Goal: Information Seeking & Learning: Learn about a topic

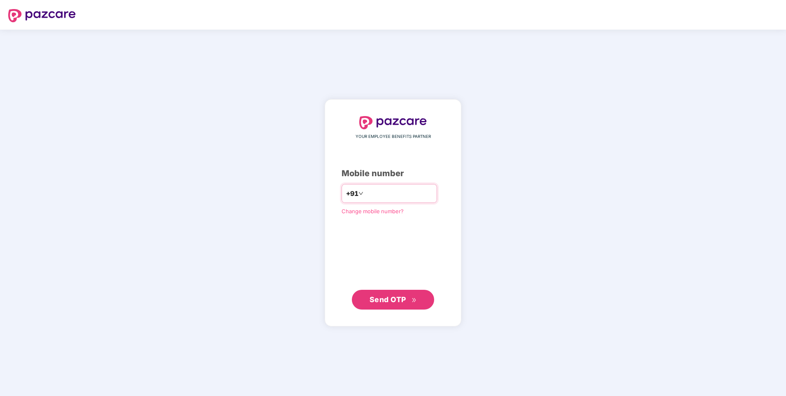
click at [408, 195] on input "**" at bounding box center [398, 193] width 67 height 13
type input "**********"
click at [394, 304] on span "Send OTP" at bounding box center [392, 299] width 47 height 12
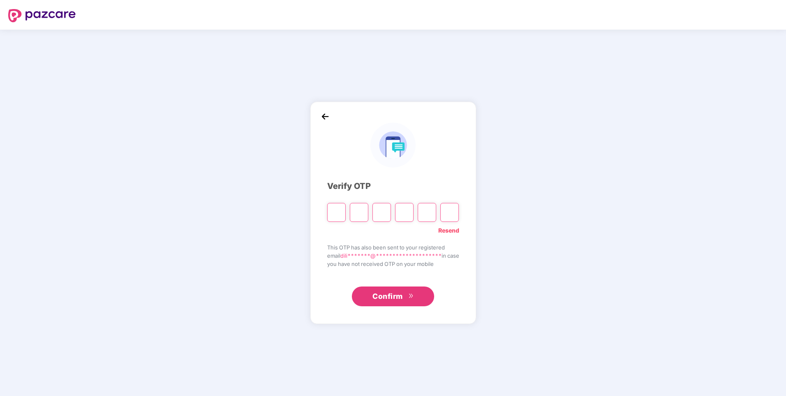
type input "*"
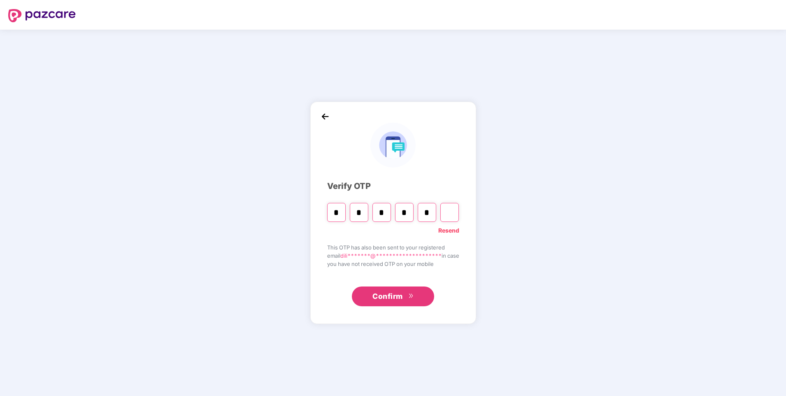
type input "*"
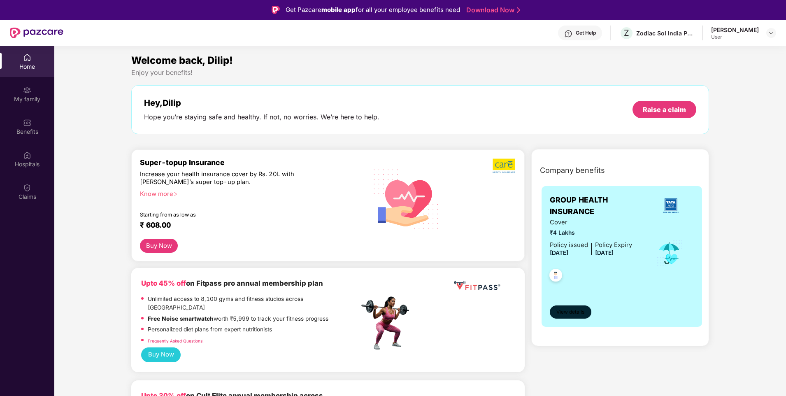
click at [572, 312] on span "View details" at bounding box center [570, 312] width 28 height 8
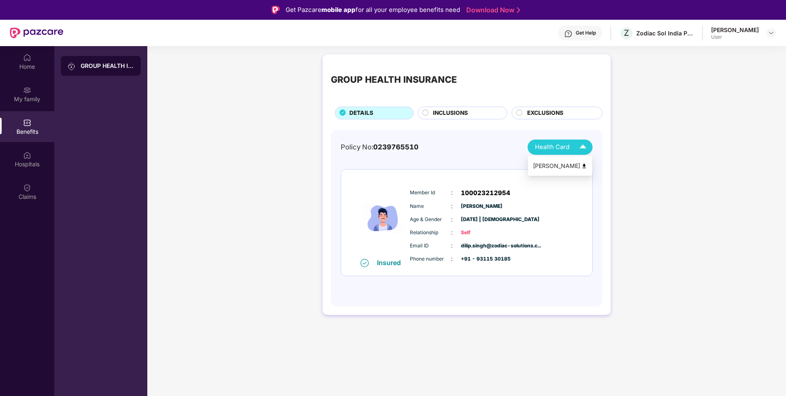
click at [566, 149] on span "Health Card" at bounding box center [552, 146] width 35 height 9
click at [584, 165] on img at bounding box center [584, 166] width 6 height 6
click at [30, 100] on div "My family" at bounding box center [27, 99] width 54 height 8
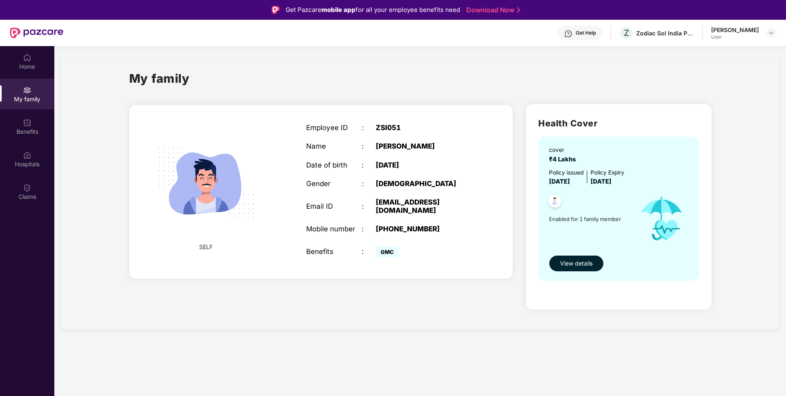
click at [572, 267] on span "View details" at bounding box center [576, 263] width 32 height 9
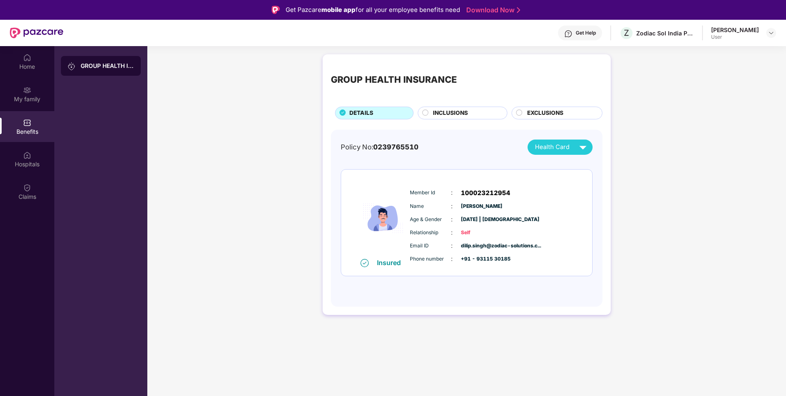
click at [462, 114] on span "INCLUSIONS" at bounding box center [450, 113] width 35 height 9
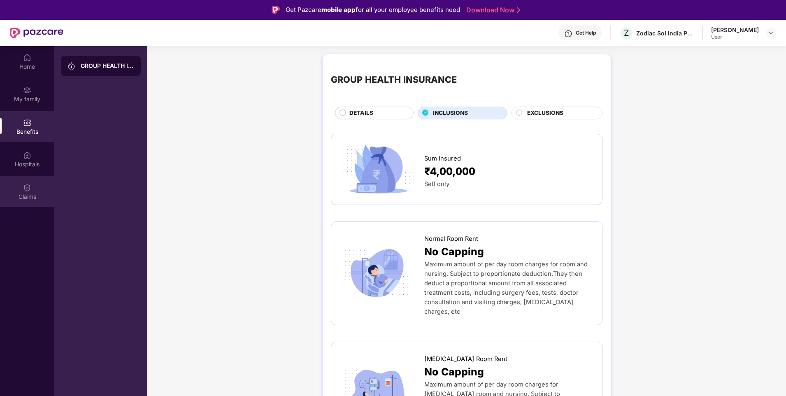
click at [32, 188] on div "Claims" at bounding box center [27, 191] width 54 height 31
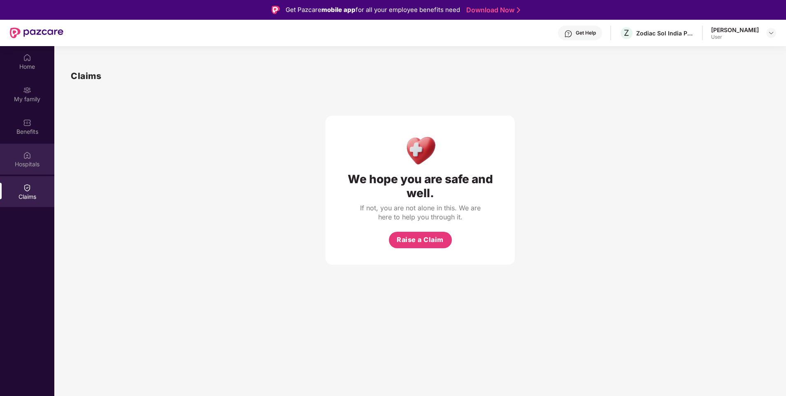
click at [32, 161] on div "Hospitals" at bounding box center [27, 164] width 54 height 8
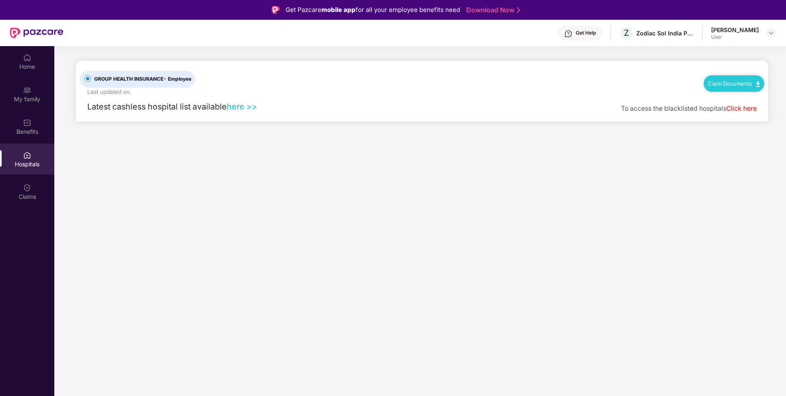
click at [246, 109] on link "here >>" at bounding box center [242, 107] width 30 height 10
click at [762, 34] on div "[PERSON_NAME] User" at bounding box center [743, 33] width 65 height 14
click at [769, 30] on img at bounding box center [771, 33] width 7 height 7
click at [617, 67] on div "GROUP HEALTH INSURANCE - Employee Last updated on . Claim Documents" at bounding box center [422, 78] width 684 height 36
click at [23, 56] on div "Home" at bounding box center [27, 61] width 54 height 31
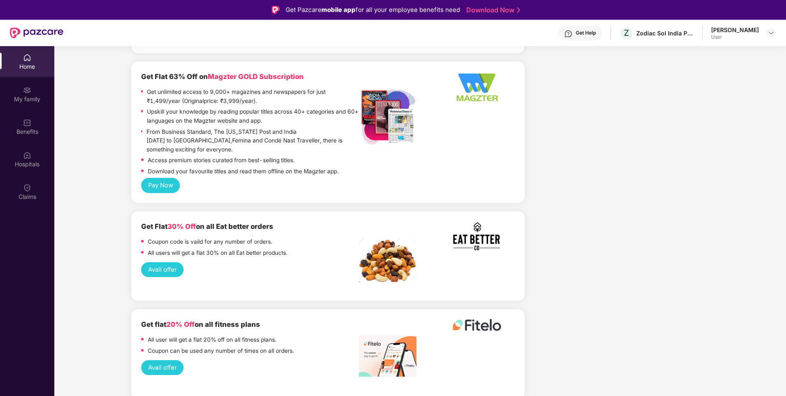
scroll to position [1069, 0]
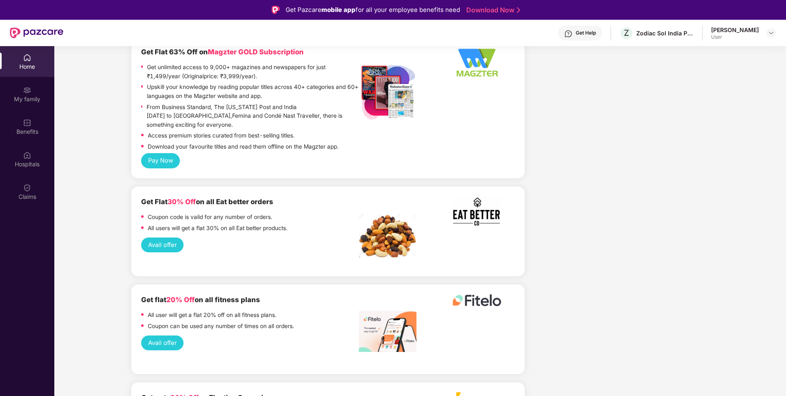
click at [165, 237] on button "Avail offer" at bounding box center [162, 244] width 42 height 15
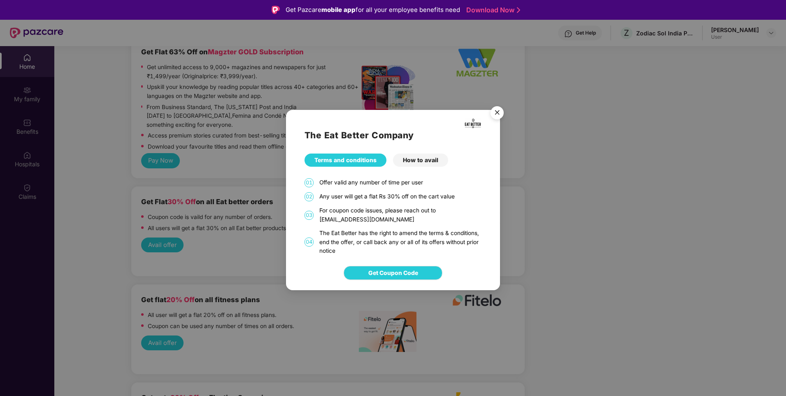
click at [499, 116] on img "Close" at bounding box center [496, 113] width 23 height 23
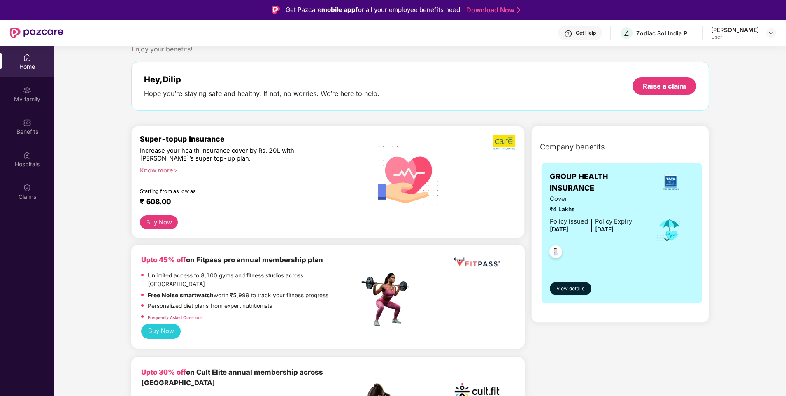
scroll to position [0, 0]
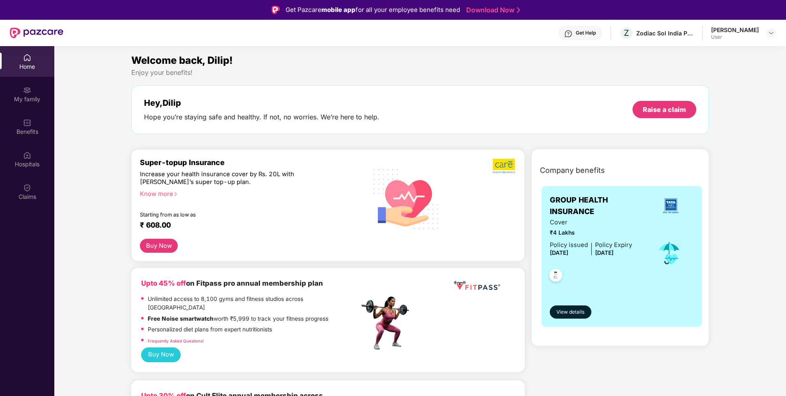
click at [153, 195] on div "Know more" at bounding box center [247, 193] width 214 height 6
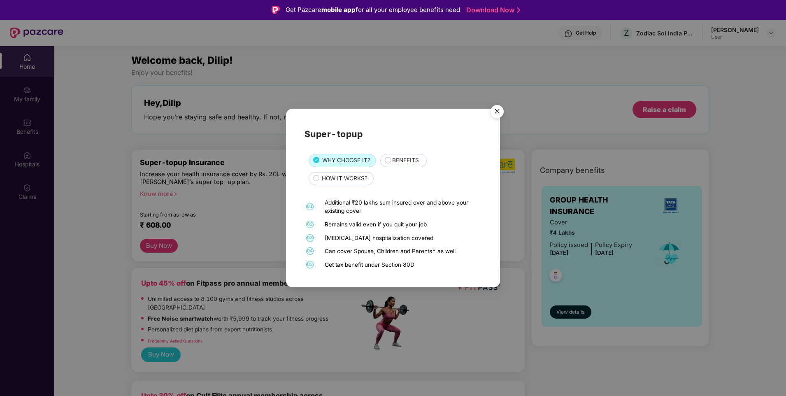
click at [497, 116] on img "Close" at bounding box center [496, 112] width 23 height 23
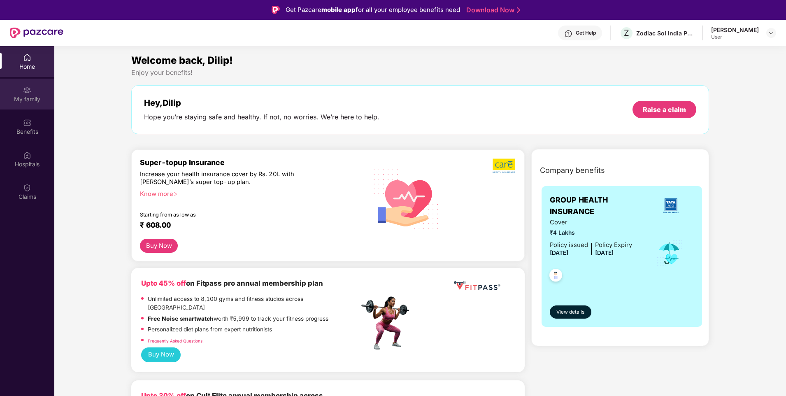
click at [26, 95] on div "My family" at bounding box center [27, 99] width 54 height 8
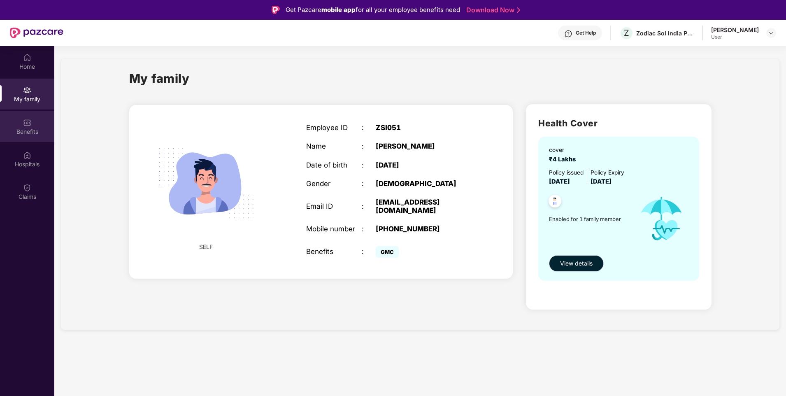
click at [26, 132] on div "Benefits" at bounding box center [27, 132] width 54 height 8
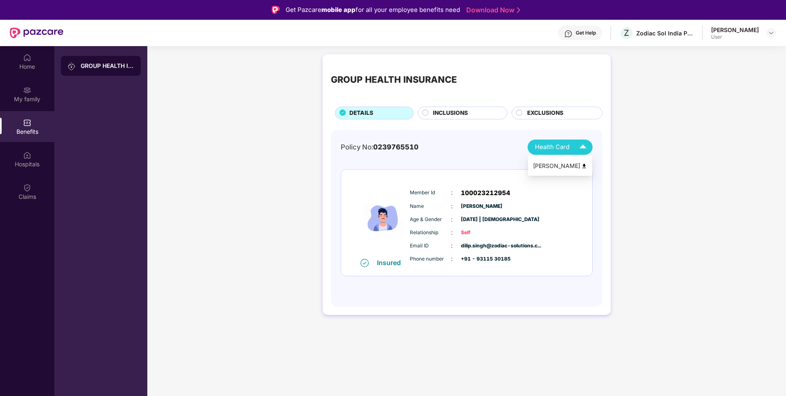
click at [562, 149] on span "Health Card" at bounding box center [552, 146] width 35 height 9
click at [544, 167] on div "[PERSON_NAME]" at bounding box center [560, 165] width 54 height 9
click at [518, 114] on circle at bounding box center [519, 112] width 6 height 6
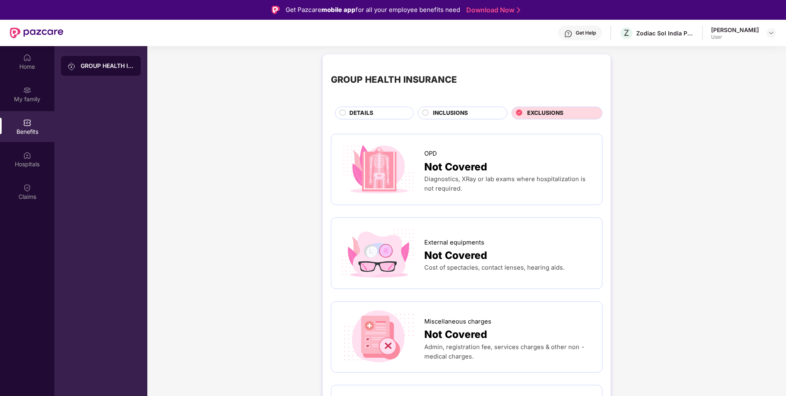
click at [452, 111] on span "INCLUSIONS" at bounding box center [450, 113] width 35 height 9
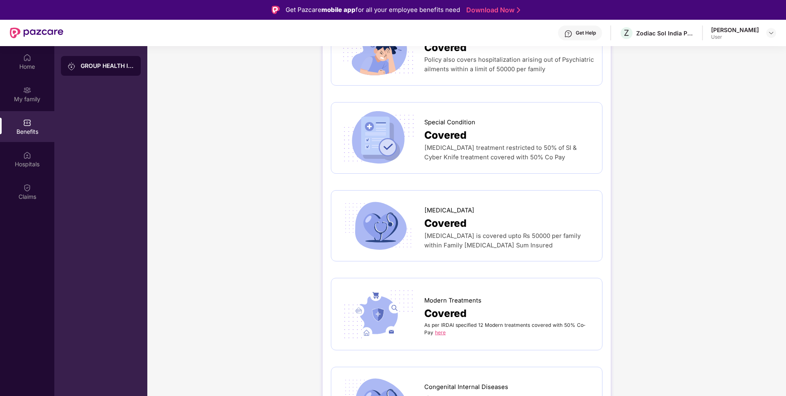
scroll to position [1356, 0]
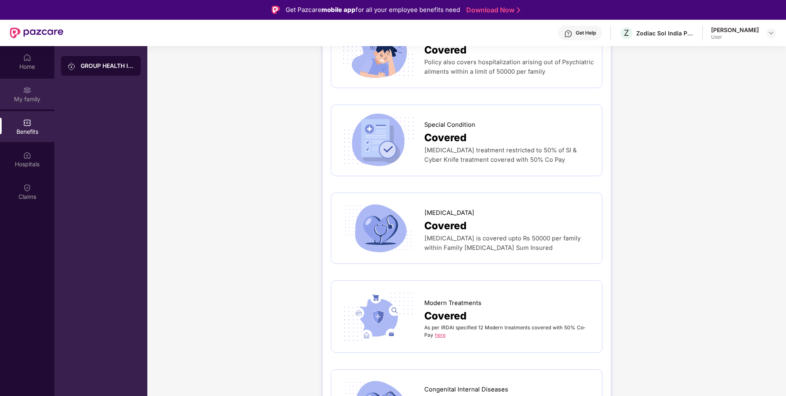
click at [26, 99] on div "My family" at bounding box center [27, 99] width 54 height 8
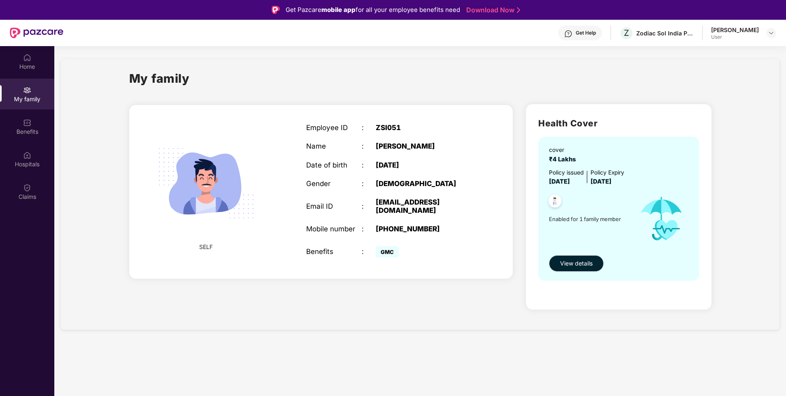
click at [733, 30] on div "[PERSON_NAME]" at bounding box center [735, 30] width 48 height 8
click at [772, 33] on img at bounding box center [771, 33] width 7 height 7
click at [696, 54] on div "Logout" at bounding box center [732, 52] width 107 height 16
